Goal: Transaction & Acquisition: Download file/media

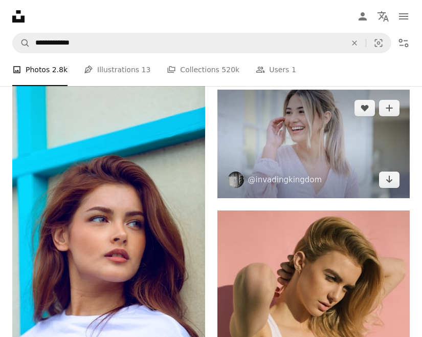
scroll to position [461, 0]
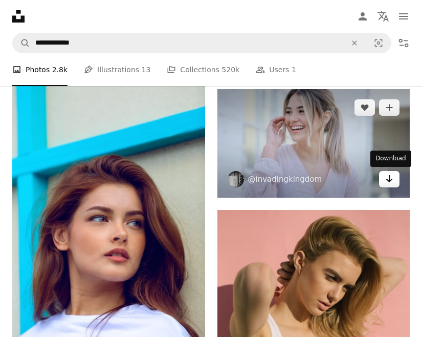
click at [391, 184] on icon "Arrow pointing down" at bounding box center [389, 179] width 8 height 12
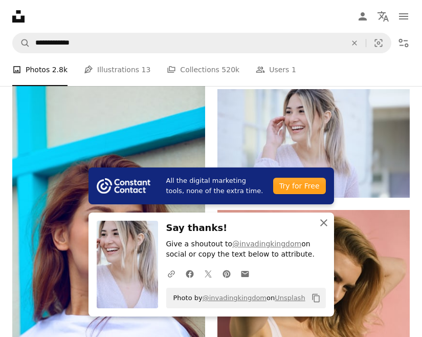
click at [320, 223] on icon "An X shape" at bounding box center [324, 223] width 12 height 12
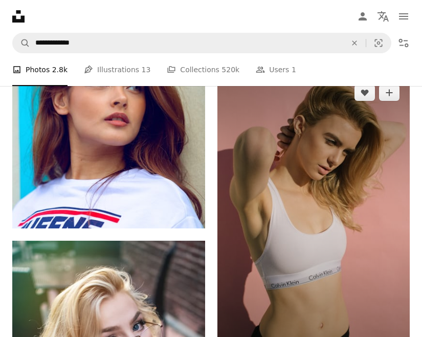
scroll to position [614, 0]
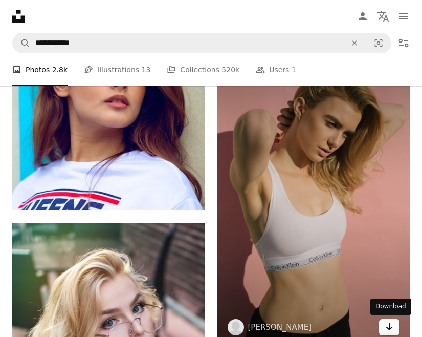
click at [387, 329] on icon "Arrow pointing down" at bounding box center [389, 326] width 8 height 12
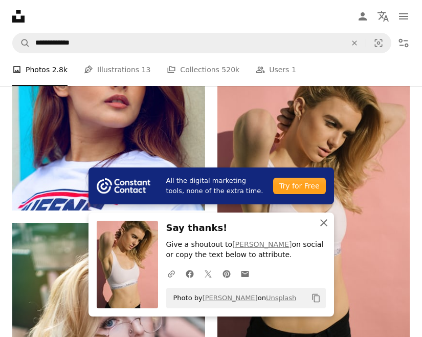
click at [322, 222] on icon "An X shape" at bounding box center [324, 223] width 12 height 12
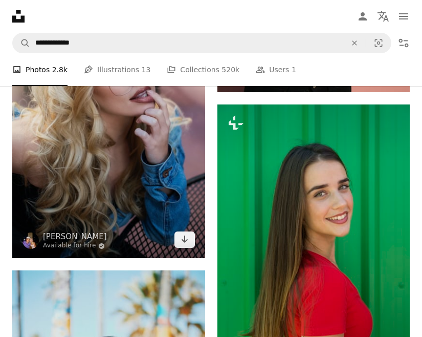
scroll to position [870, 0]
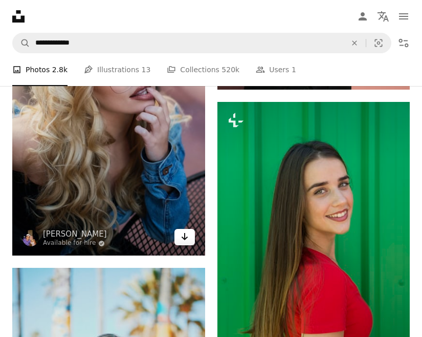
click at [187, 233] on icon "Arrow pointing down" at bounding box center [185, 236] width 8 height 12
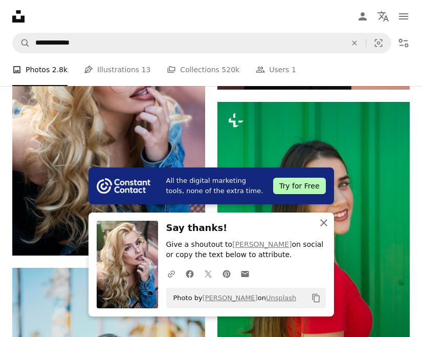
click at [320, 219] on icon "An X shape" at bounding box center [324, 223] width 12 height 12
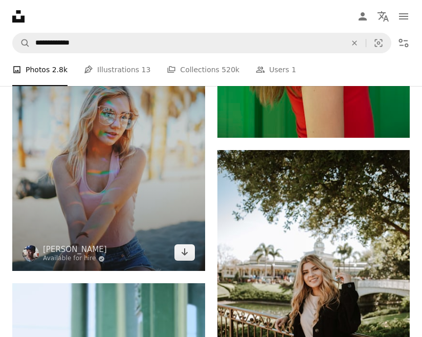
scroll to position [1126, 0]
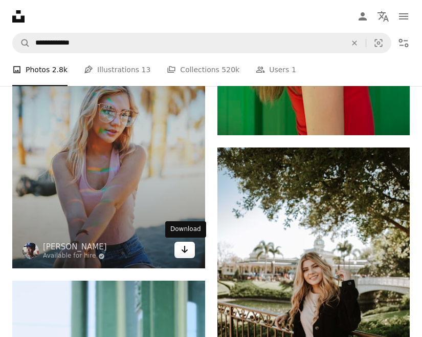
click at [185, 250] on icon "Download" at bounding box center [184, 249] width 7 height 7
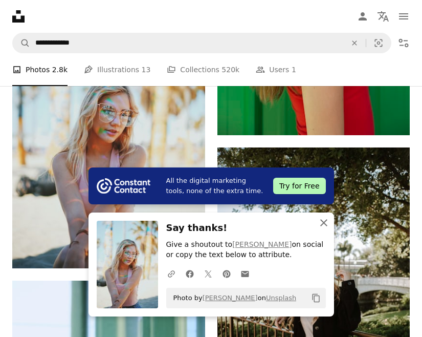
click at [320, 223] on icon "An X shape" at bounding box center [324, 223] width 12 height 12
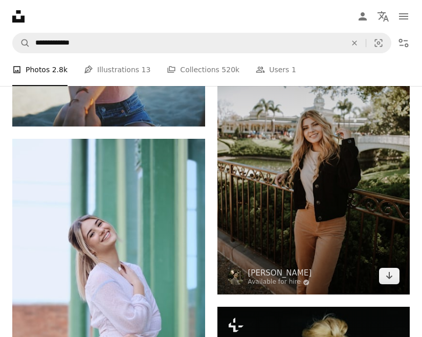
scroll to position [1280, 0]
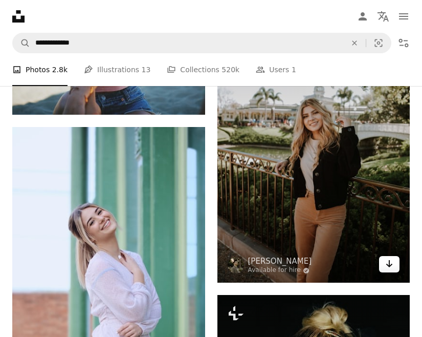
click at [389, 268] on icon "Arrow pointing down" at bounding box center [389, 263] width 8 height 12
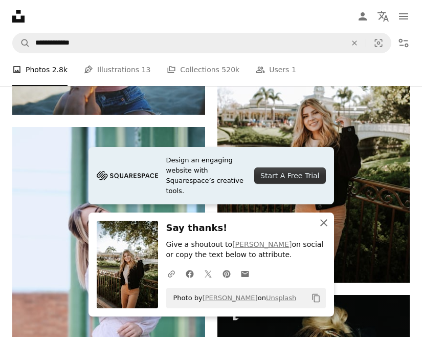
click at [324, 224] on icon "An X shape" at bounding box center [324, 223] width 12 height 12
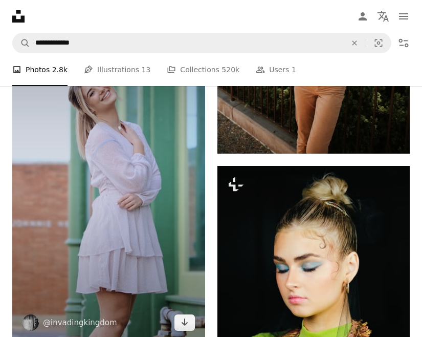
scroll to position [1433, 0]
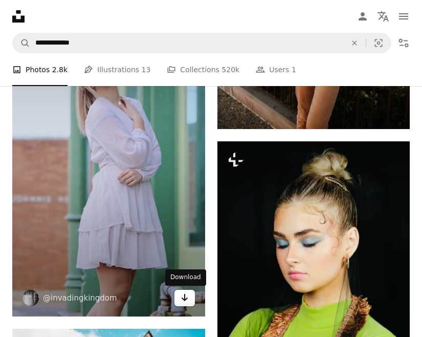
click at [182, 300] on icon "Arrow pointing down" at bounding box center [185, 297] width 8 height 12
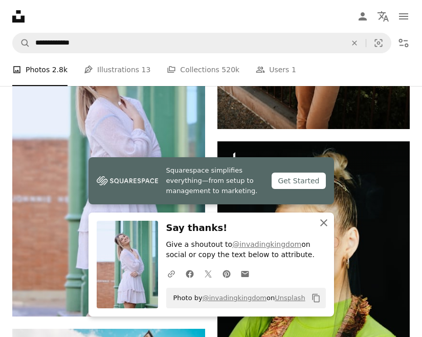
click at [321, 218] on icon "An X shape" at bounding box center [324, 223] width 12 height 12
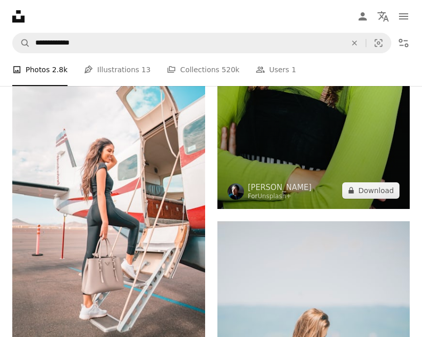
scroll to position [1689, 0]
